Goal: Information Seeking & Learning: Check status

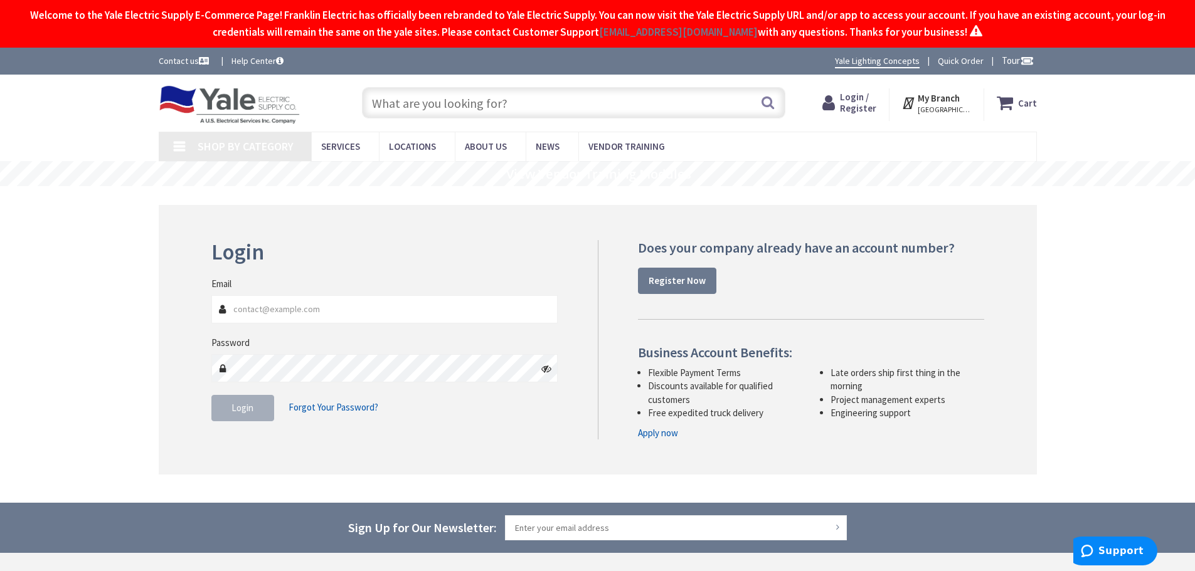
type input "Kidstreet Playground, [STREET_ADDRESS][PERSON_NAME]"
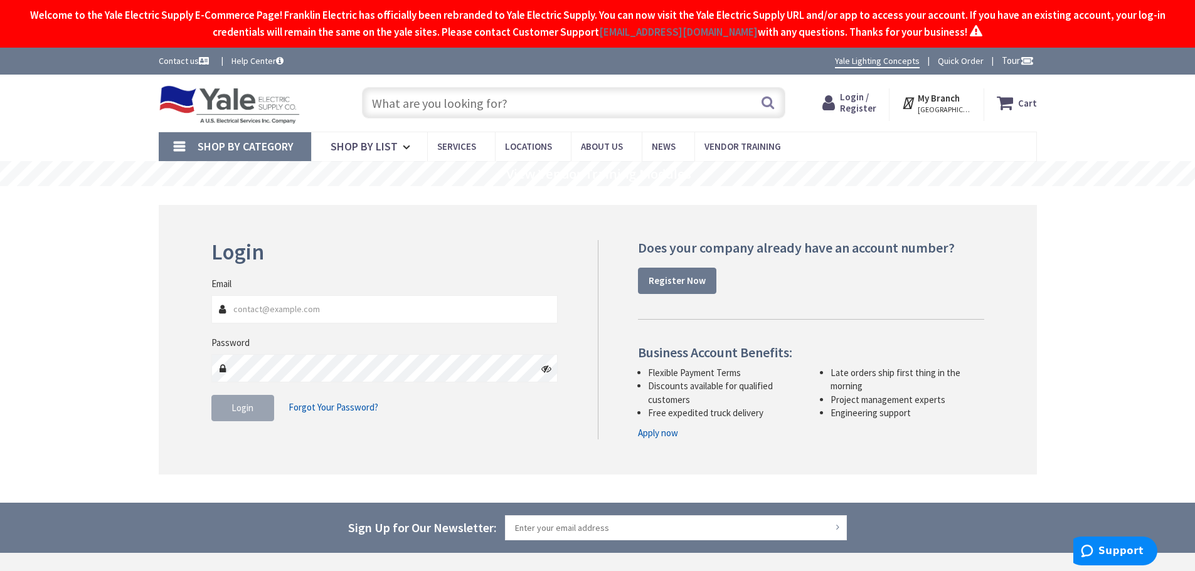
click at [238, 425] on fieldset "Email Password Login Forgot Your Password?" at bounding box center [384, 355] width 347 height 157
click at [278, 312] on input "Email" at bounding box center [384, 309] width 347 height 28
type input "[PERSON_NAME][EMAIL_ADDRESS][PERSON_NAME][DOMAIN_NAME]"
click at [253, 403] on button "Login" at bounding box center [242, 408] width 63 height 26
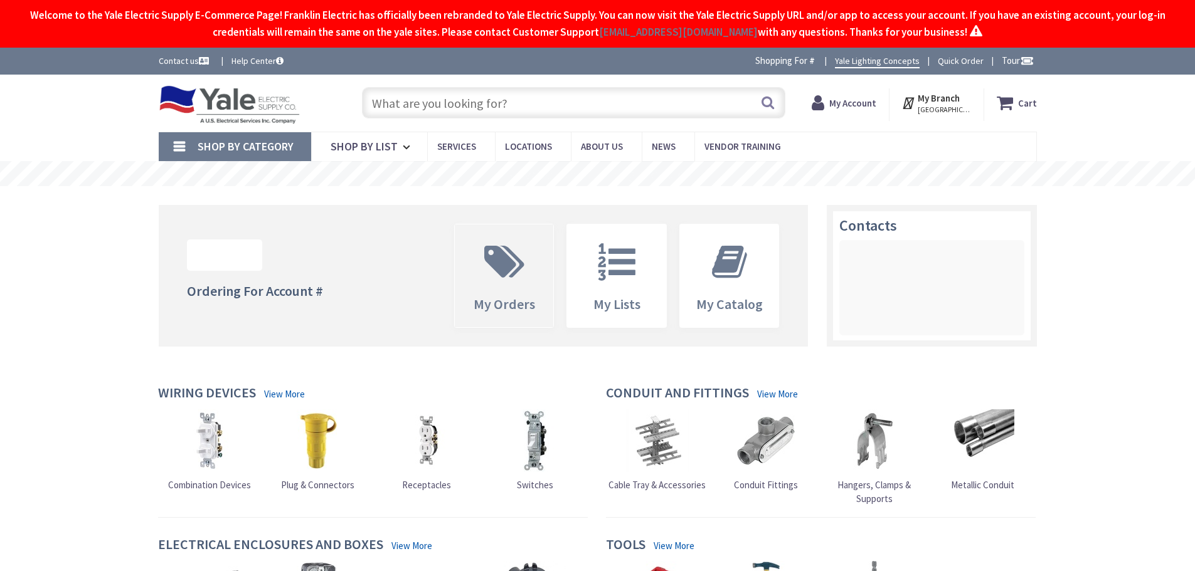
click at [511, 274] on icon at bounding box center [504, 262] width 53 height 38
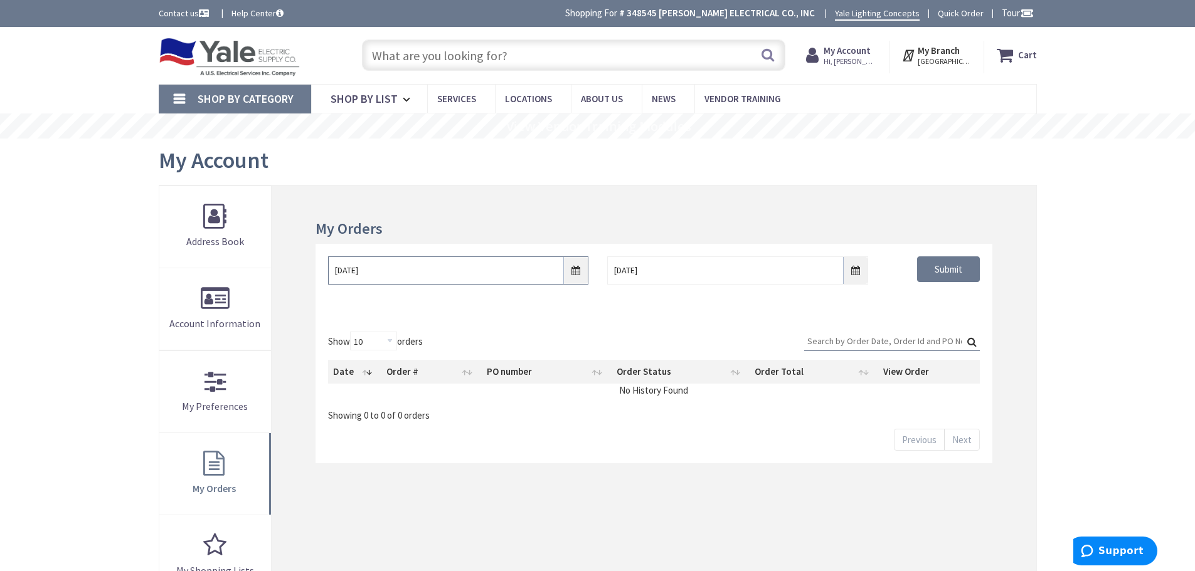
click at [576, 273] on input "10/1/2025" at bounding box center [458, 270] width 260 height 28
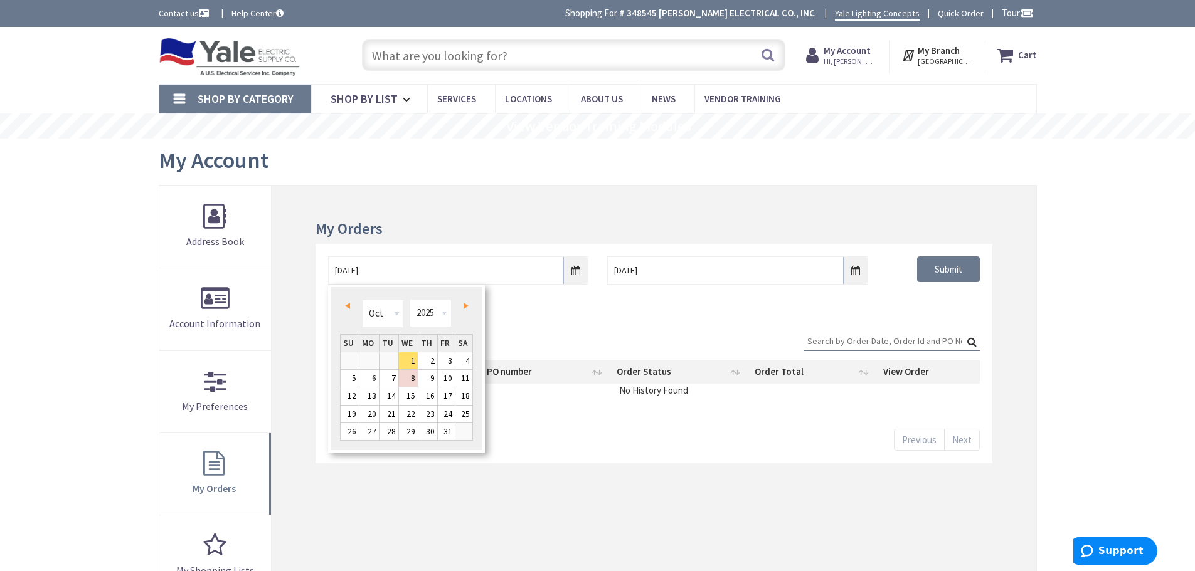
click at [352, 305] on link "Prev" at bounding box center [349, 306] width 17 height 17
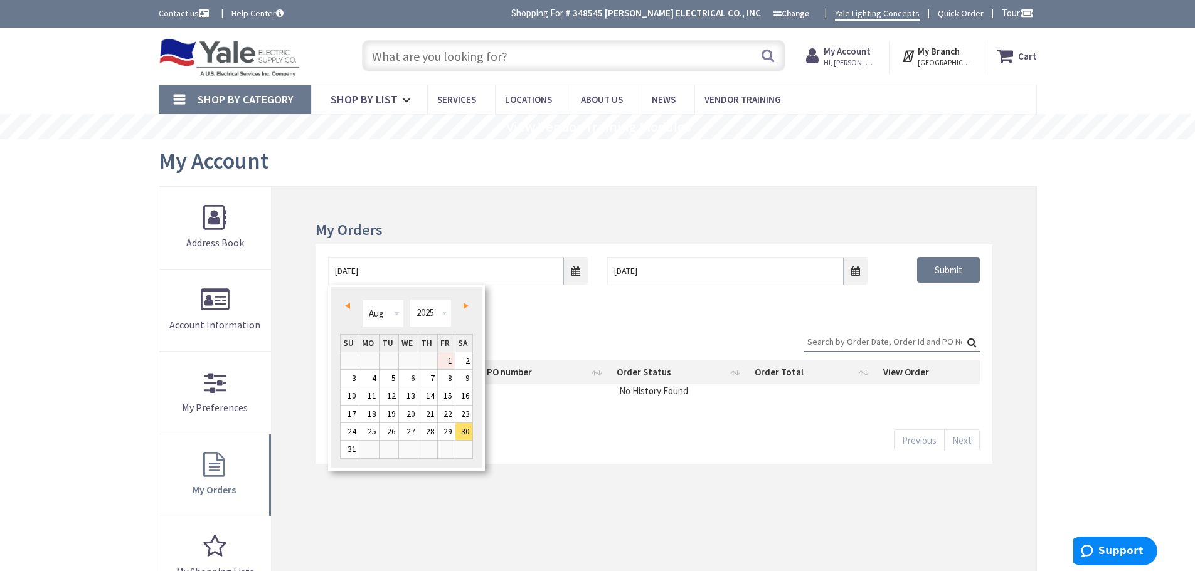
drag, startPoint x: 452, startPoint y: 362, endPoint x: 474, endPoint y: 357, distance: 23.3
click at [452, 362] on link "1" at bounding box center [446, 360] width 17 height 17
type input "08/01/2025"
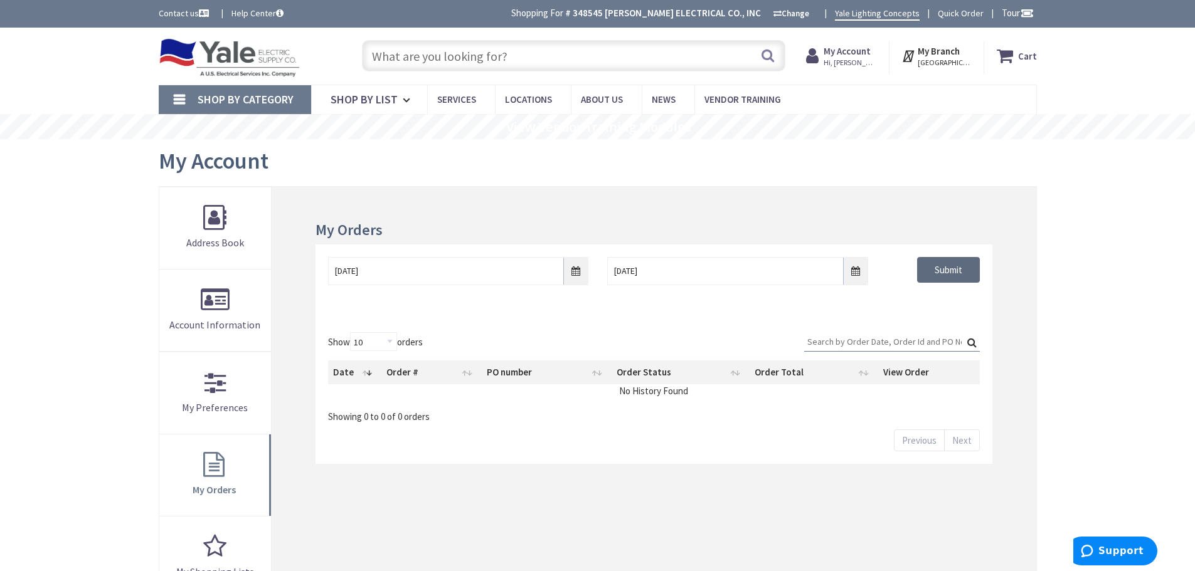
click at [951, 279] on input "Submit" at bounding box center [948, 270] width 63 height 26
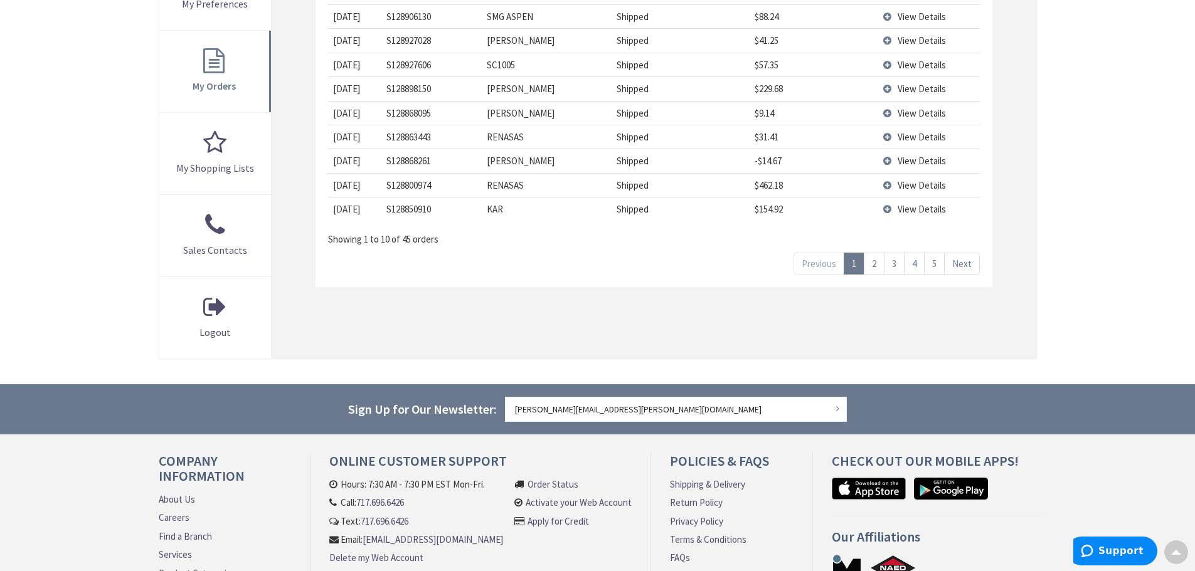
scroll to position [251, 0]
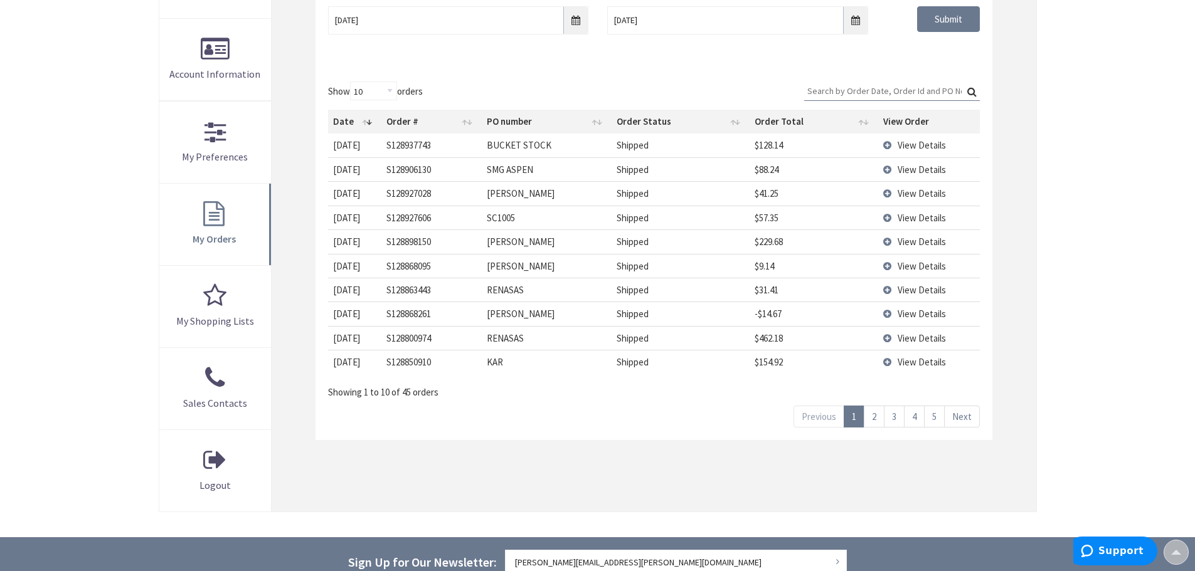
click at [875, 418] on link "2" at bounding box center [874, 417] width 21 height 22
click at [914, 294] on span "View Details" at bounding box center [921, 290] width 48 height 12
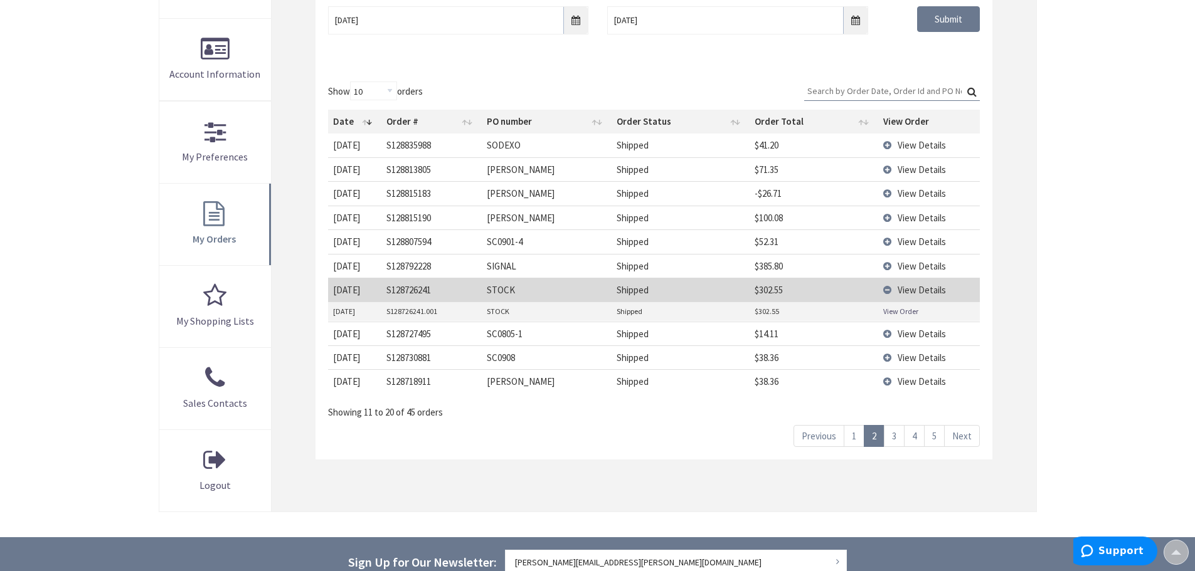
click at [907, 312] on link "View Order" at bounding box center [900, 311] width 35 height 11
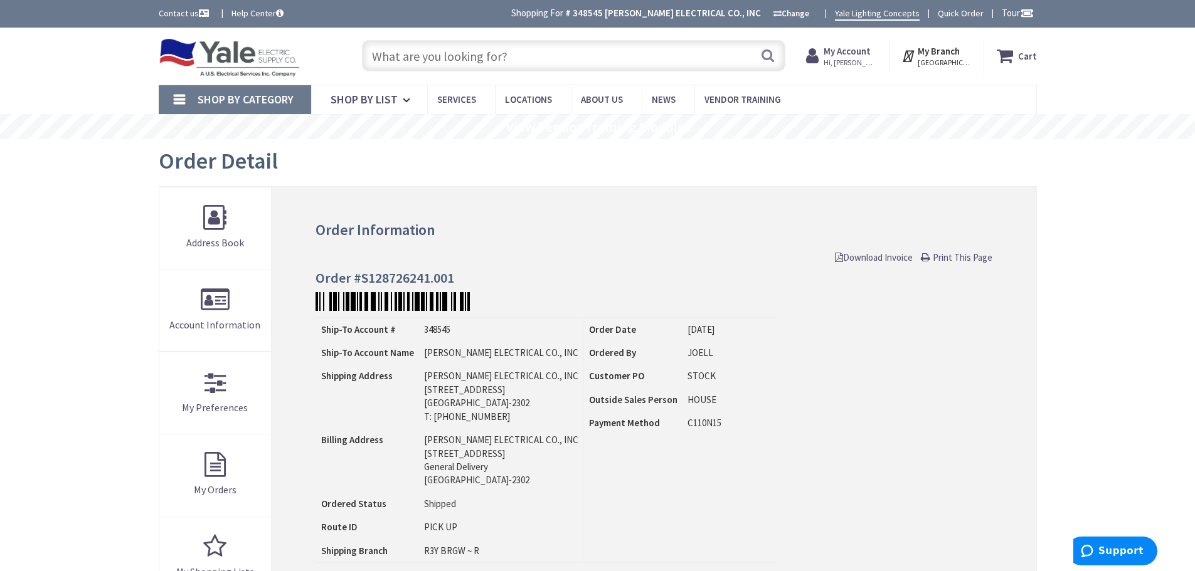
click at [495, 63] on input "text" at bounding box center [573, 55] width 423 height 31
type input "2x4 led flat pane;"
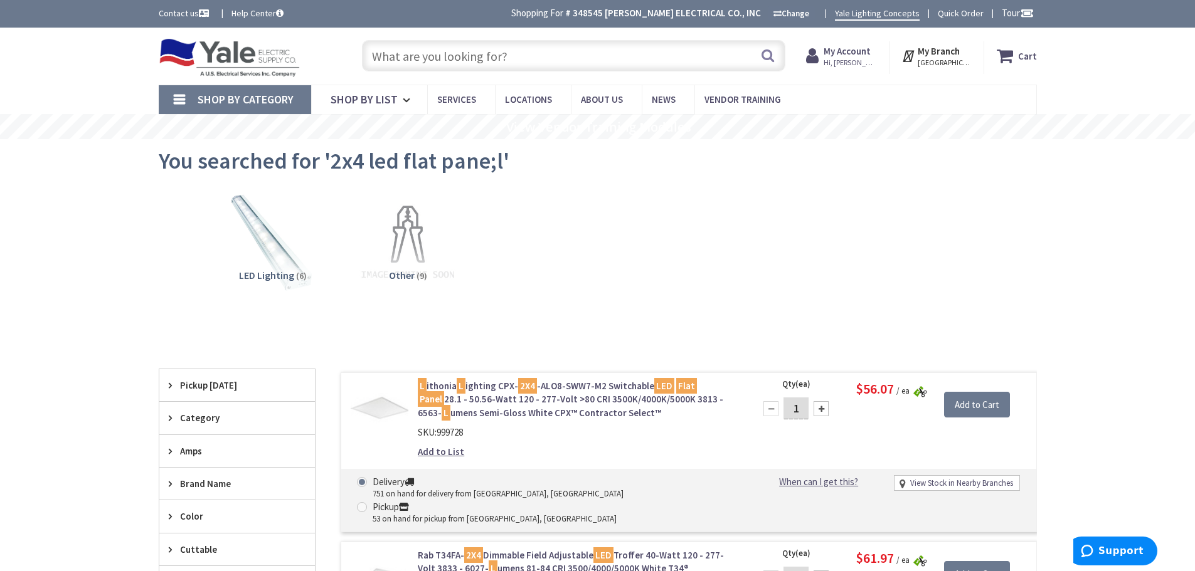
click at [424, 61] on input "text" at bounding box center [573, 55] width 423 height 31
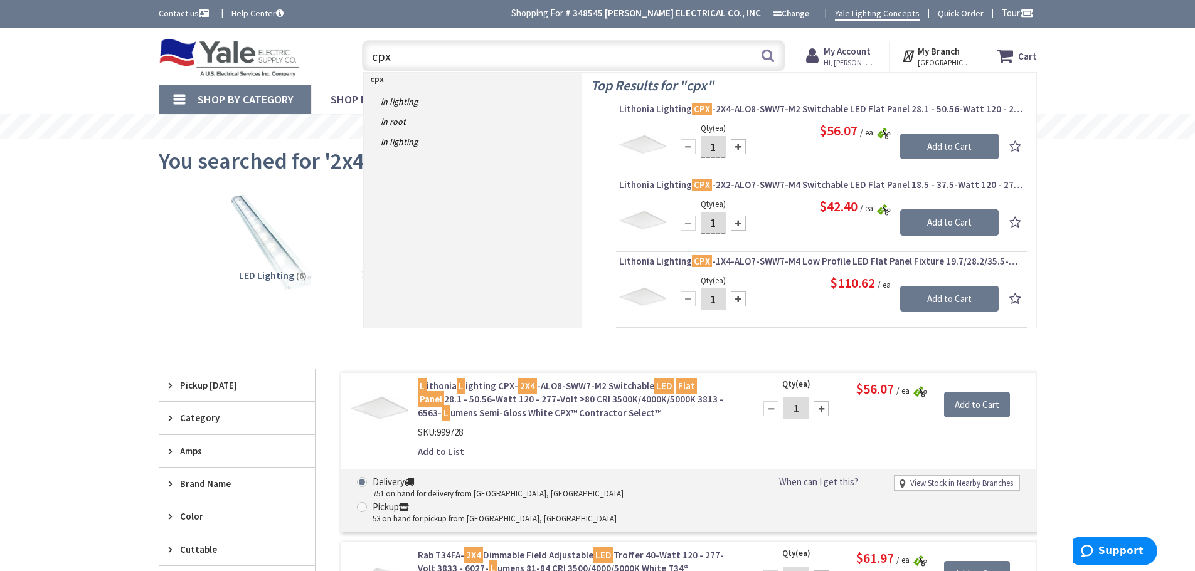
type input "cpx"
